Goal: Task Accomplishment & Management: Manage account settings

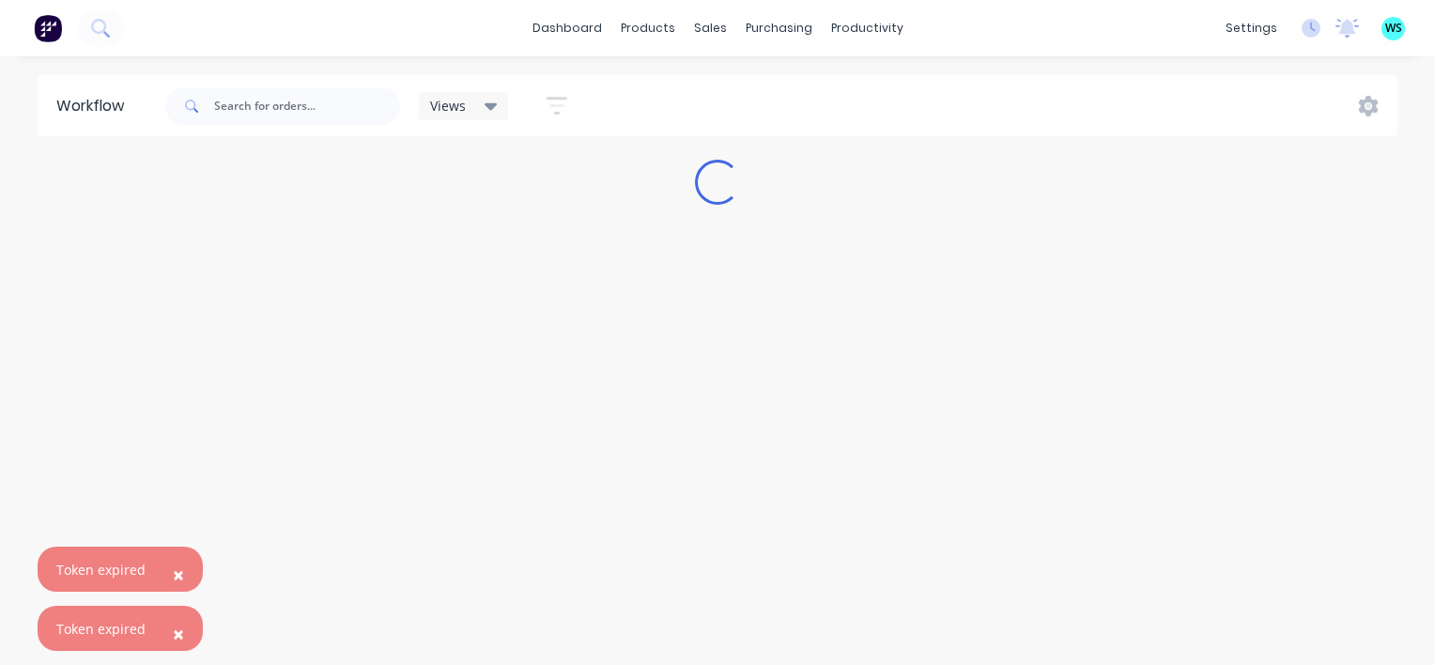
click at [1390, 29] on span "WS" at bounding box center [1393, 28] width 17 height 17
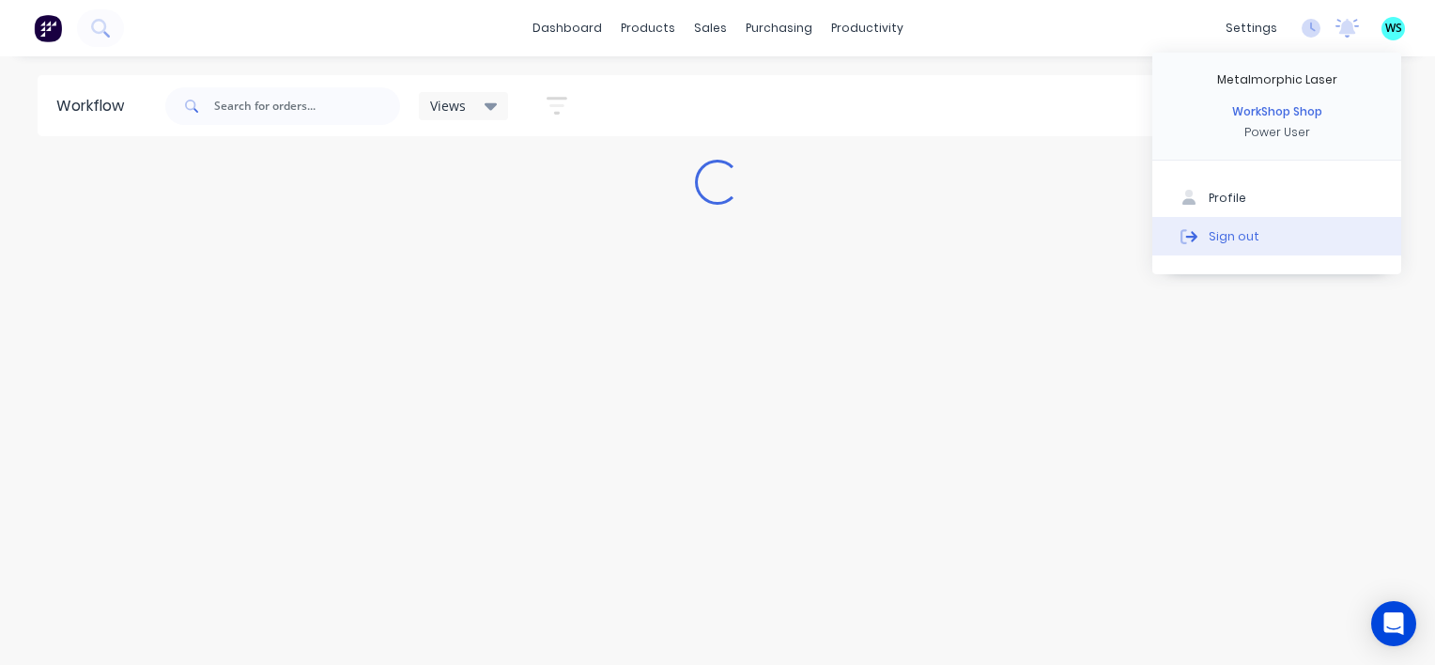
click at [1226, 240] on div "Sign out" at bounding box center [1234, 235] width 51 height 17
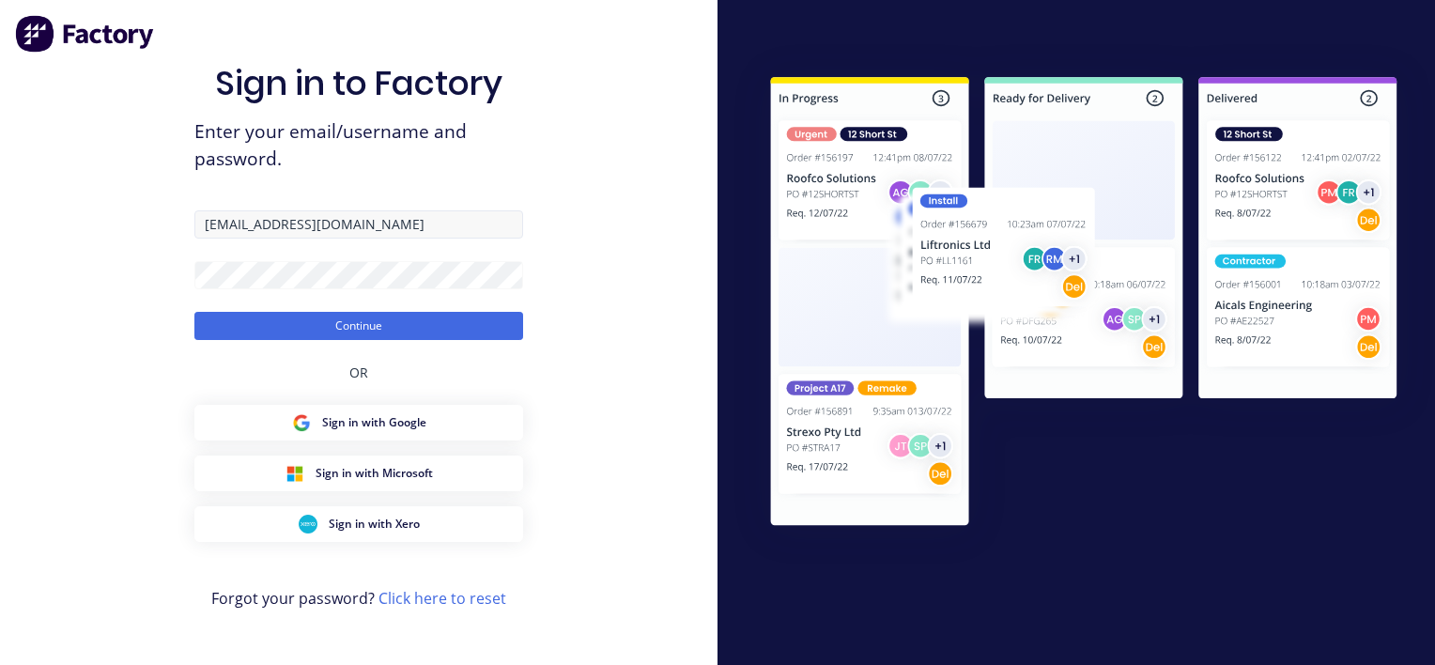
type input "[PERSON_NAME][EMAIL_ADDRESS][DOMAIN_NAME]"
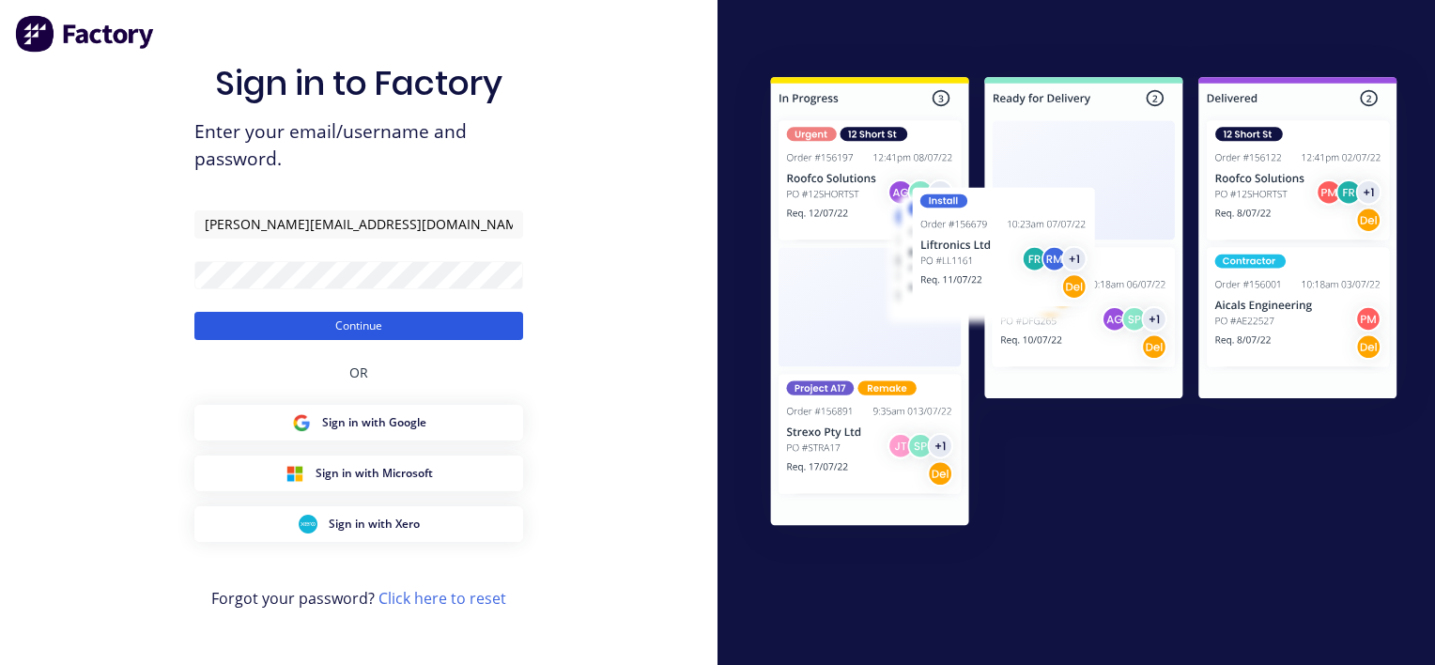
click at [278, 331] on button "Continue" at bounding box center [358, 326] width 329 height 28
